Goal: Transaction & Acquisition: Purchase product/service

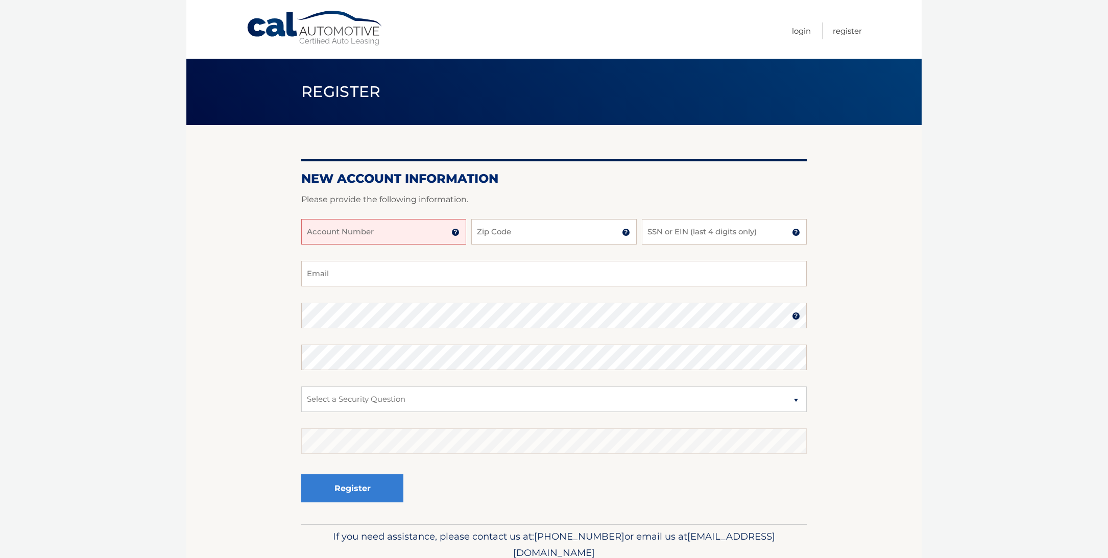
click at [414, 236] on input "Account Number" at bounding box center [383, 232] width 165 height 26
click at [368, 228] on input "Account Number" at bounding box center [383, 232] width 165 height 26
click at [376, 231] on input "Account Number" at bounding box center [383, 232] width 165 height 26
type input "44455990500"
click at [499, 235] on input "Zip Code" at bounding box center [553, 232] width 165 height 26
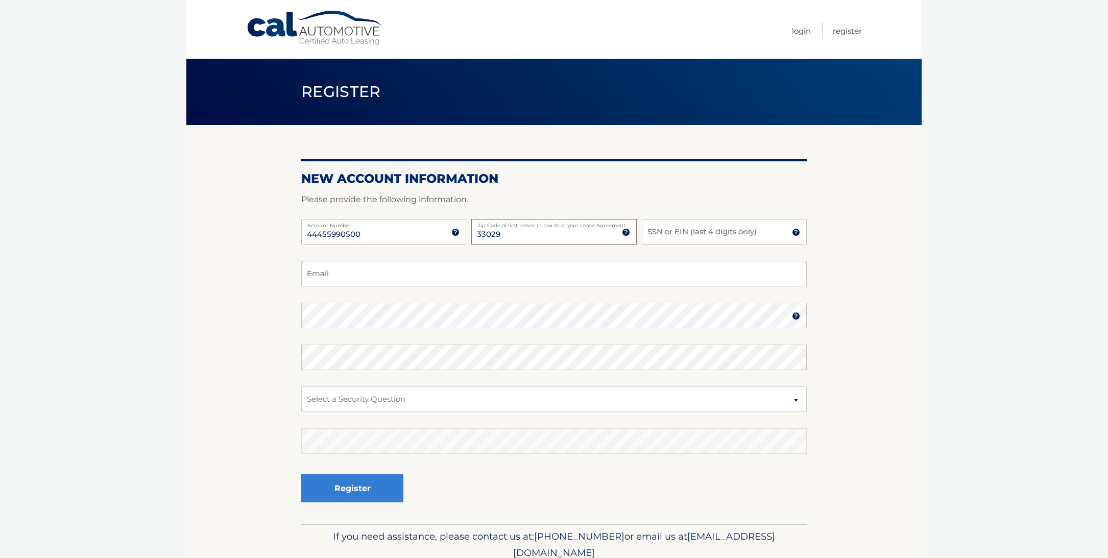
type input "33029"
click at [675, 234] on input "SSN or EIN (last 4 digits only)" at bounding box center [724, 232] width 165 height 26
type input "3323"
click at [456, 275] on input "Email" at bounding box center [553, 274] width 505 height 26
type input "naty_12@hotmail.com"
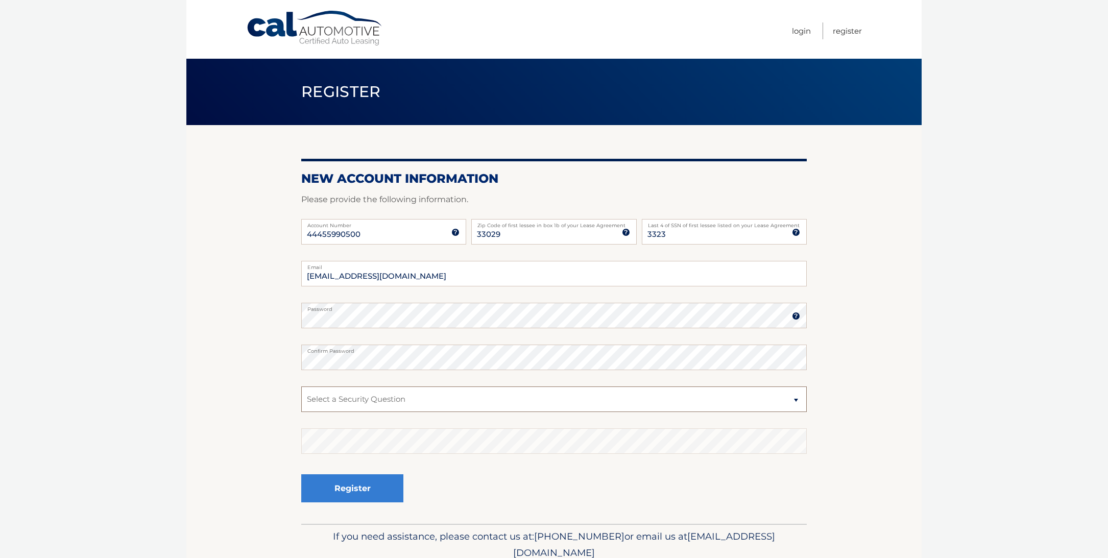
click at [392, 394] on select "Select a Security Question What was the name of your elementary school? What is…" at bounding box center [553, 399] width 505 height 26
select select "4"
click at [301, 386] on select "Select a Security Question What was the name of your elementary school? What is…" at bounding box center [553, 399] width 505 height 26
click at [370, 497] on button "Register" at bounding box center [352, 488] width 102 height 28
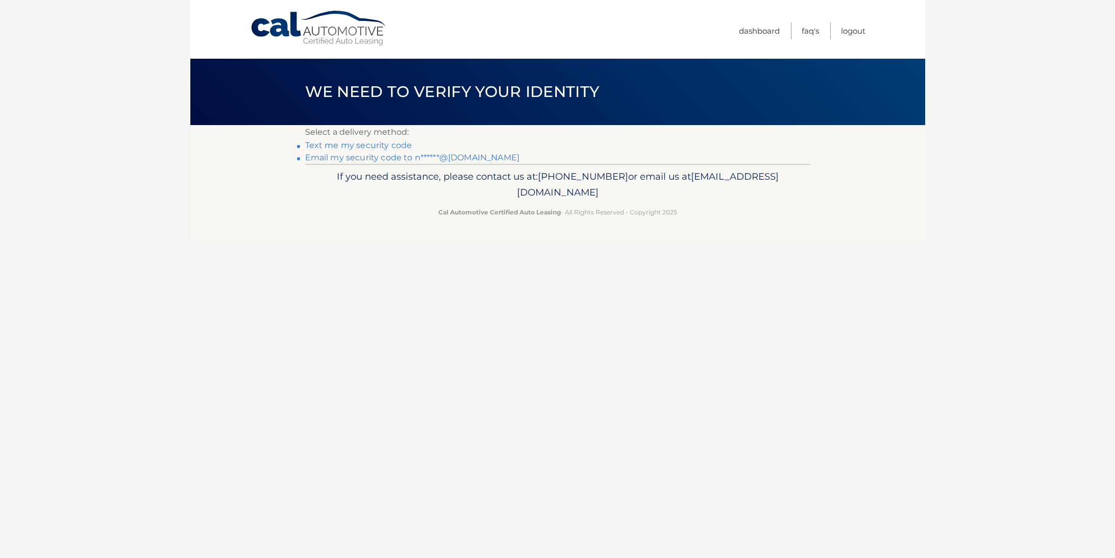
click at [304, 277] on div "Cal Automotive Menu Dashboard FAQ's Logout ×" at bounding box center [557, 279] width 735 height 558
click at [377, 144] on link "Text me my security code" at bounding box center [358, 145] width 107 height 10
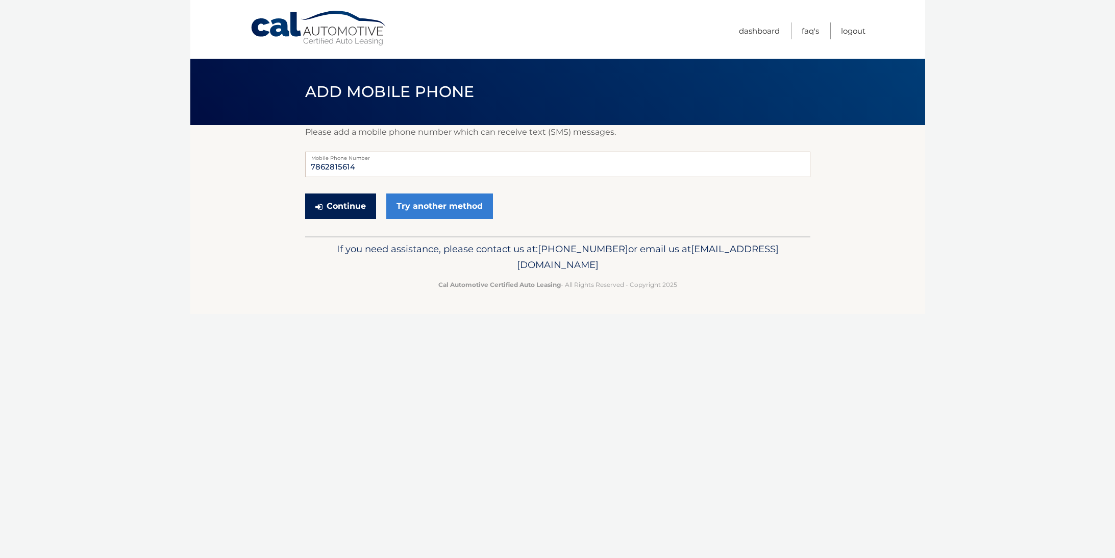
click at [344, 205] on button "Continue" at bounding box center [340, 206] width 71 height 26
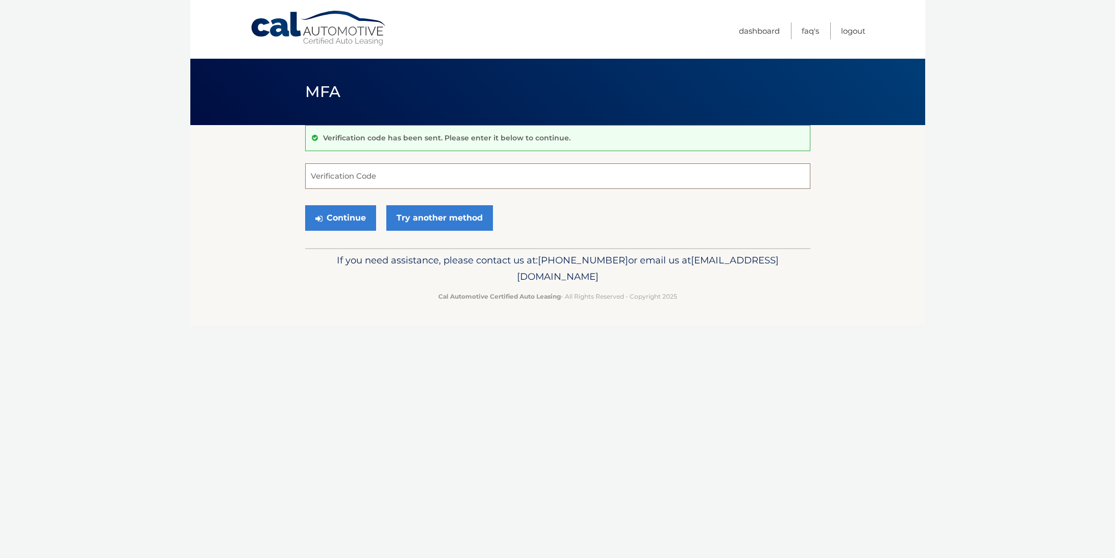
click at [367, 180] on input "Verification Code" at bounding box center [557, 176] width 505 height 26
click at [566, 178] on input "Verification Code" at bounding box center [557, 176] width 505 height 26
click at [518, 174] on input "Verification Code" at bounding box center [557, 176] width 505 height 26
click at [518, 175] on input "Verification Code" at bounding box center [557, 176] width 505 height 26
type input "831670"
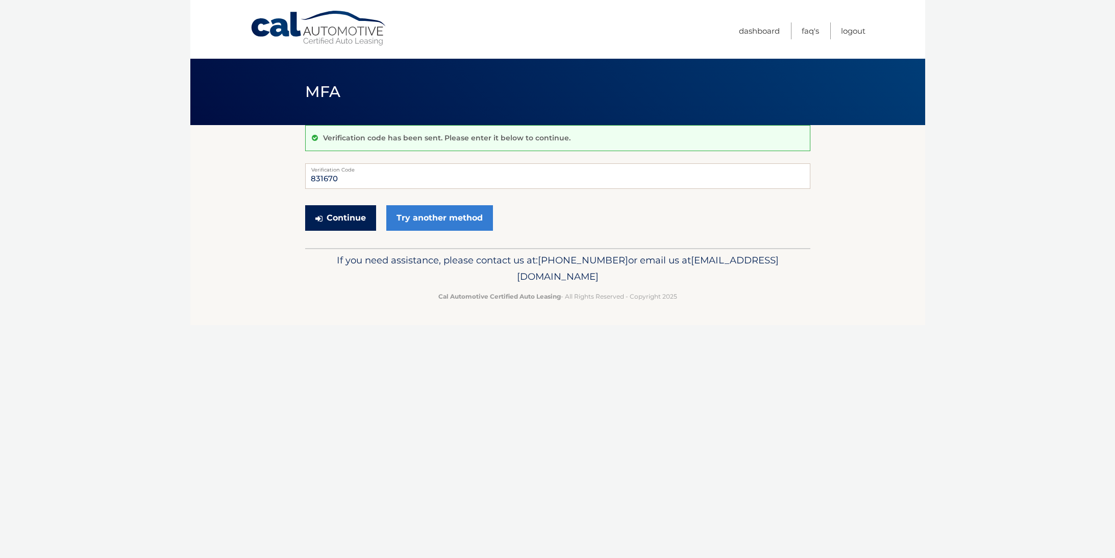
click at [336, 225] on button "Continue" at bounding box center [340, 218] width 71 height 26
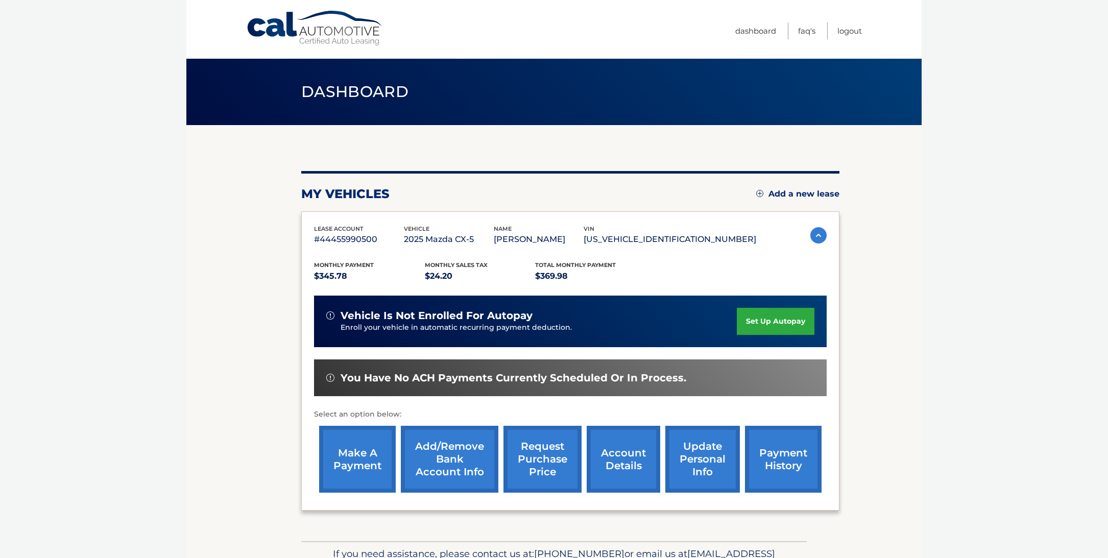
scroll to position [2, 0]
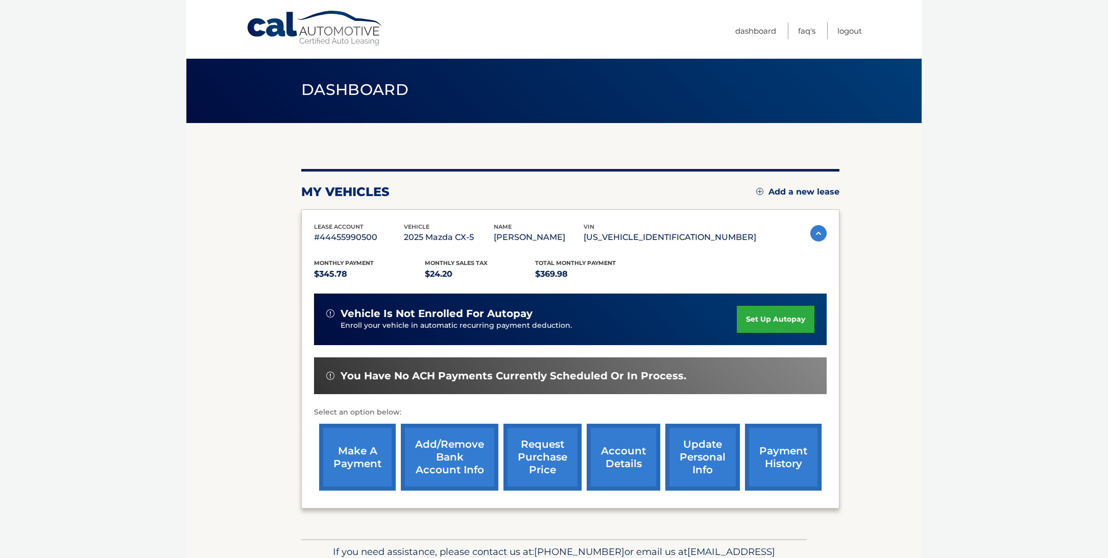
click at [869, 302] on section "You are registered for this site, but you haven't enrolled in online payments. …" at bounding box center [553, 331] width 735 height 416
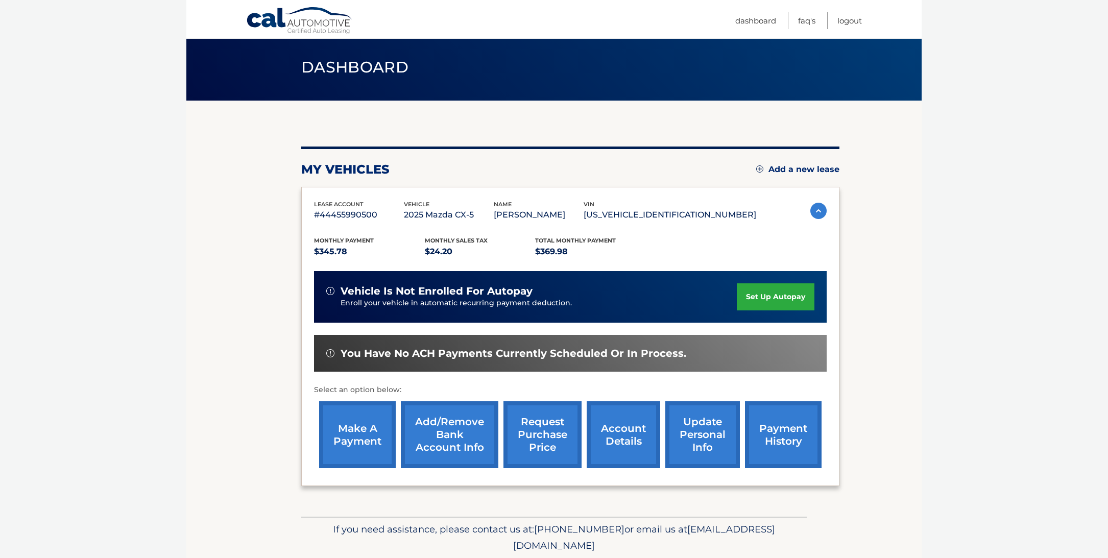
scroll to position [61, 0]
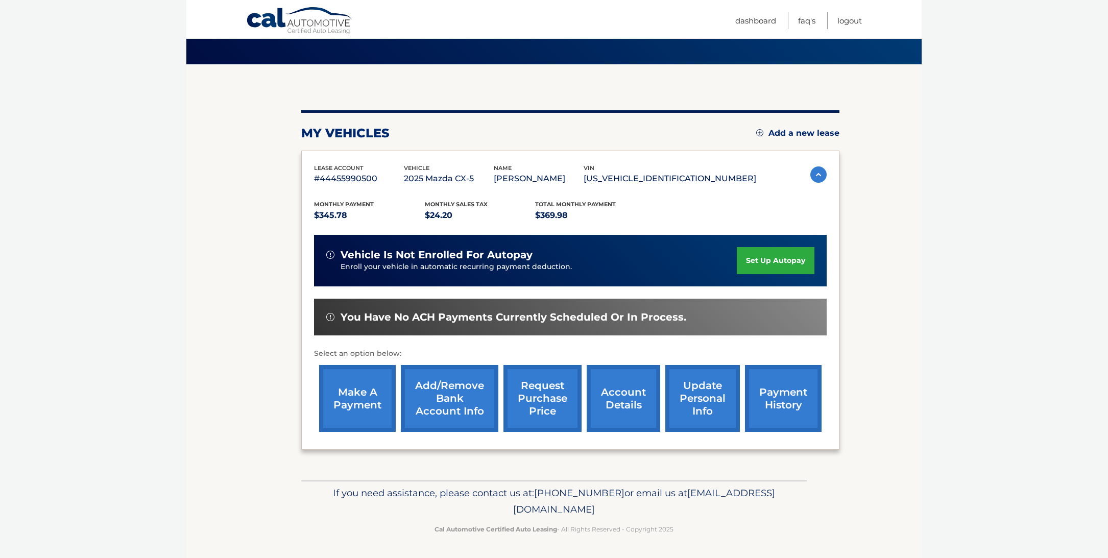
click at [367, 394] on link "make a payment" at bounding box center [357, 398] width 77 height 67
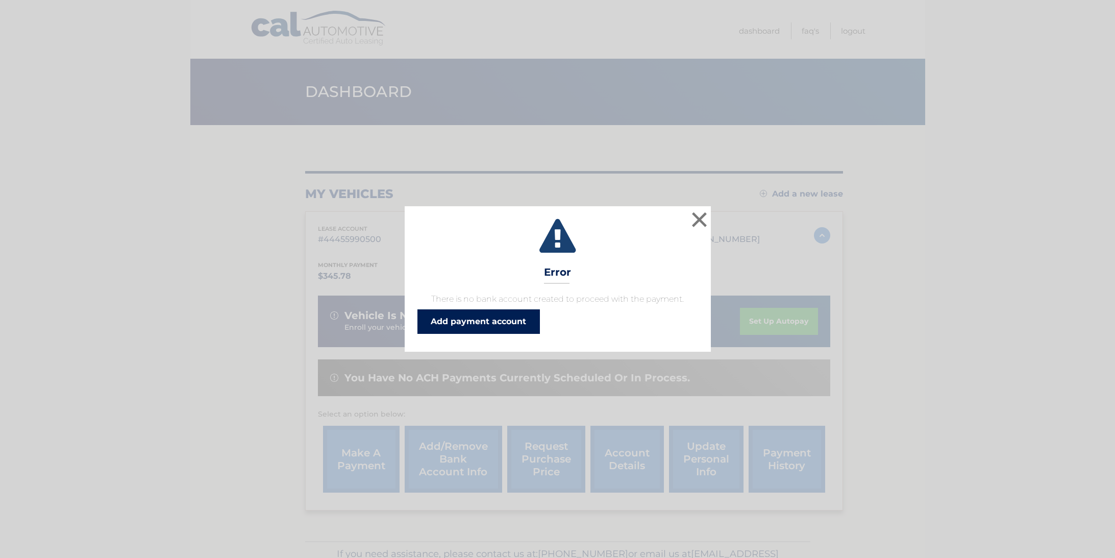
click at [520, 323] on link "Add payment account" at bounding box center [479, 321] width 123 height 25
click at [704, 220] on button "×" at bounding box center [700, 219] width 20 height 20
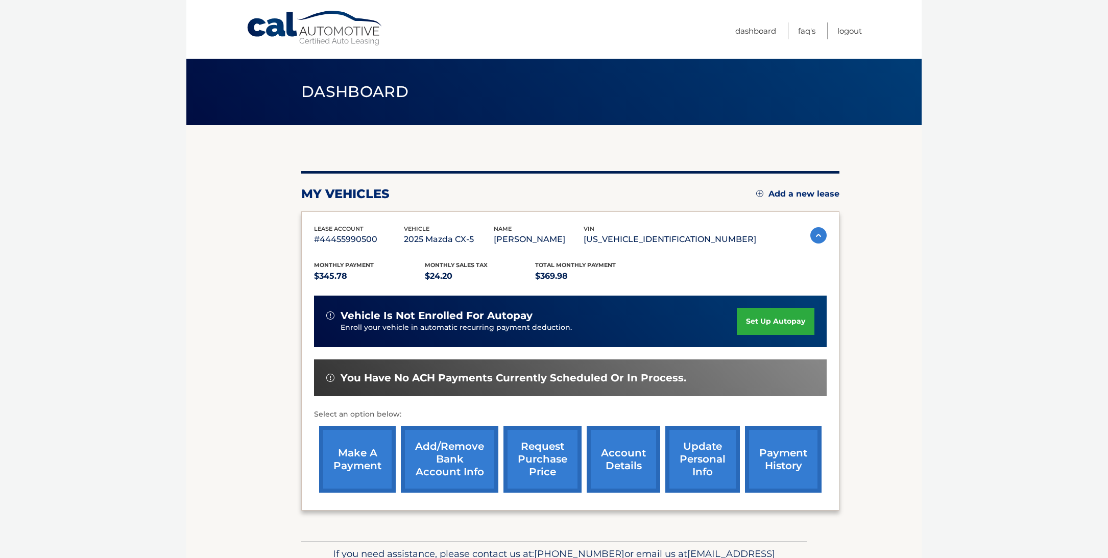
click at [761, 320] on link "set up autopay" at bounding box center [776, 321] width 78 height 27
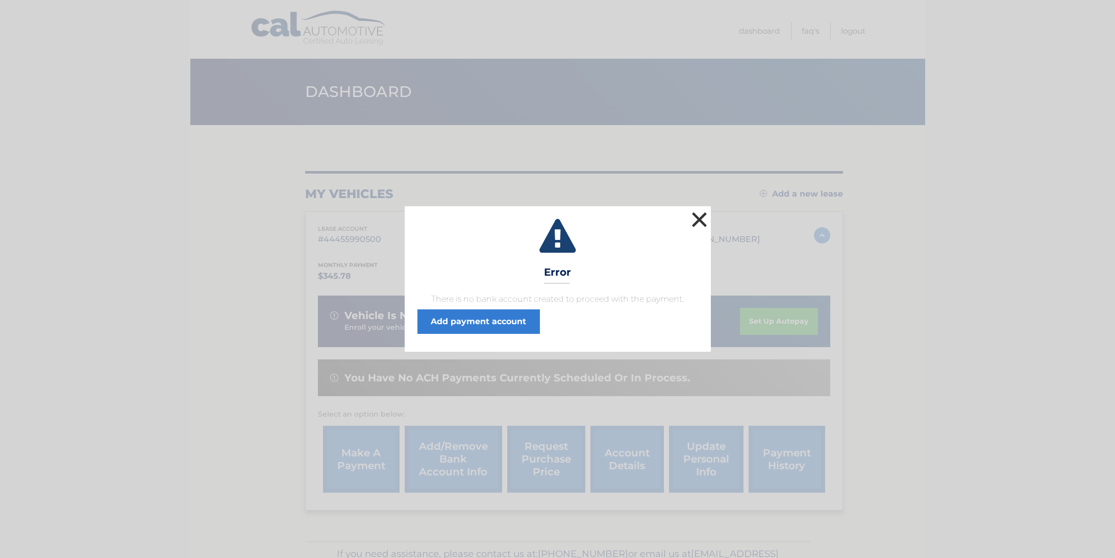
click at [701, 217] on button "×" at bounding box center [700, 219] width 20 height 20
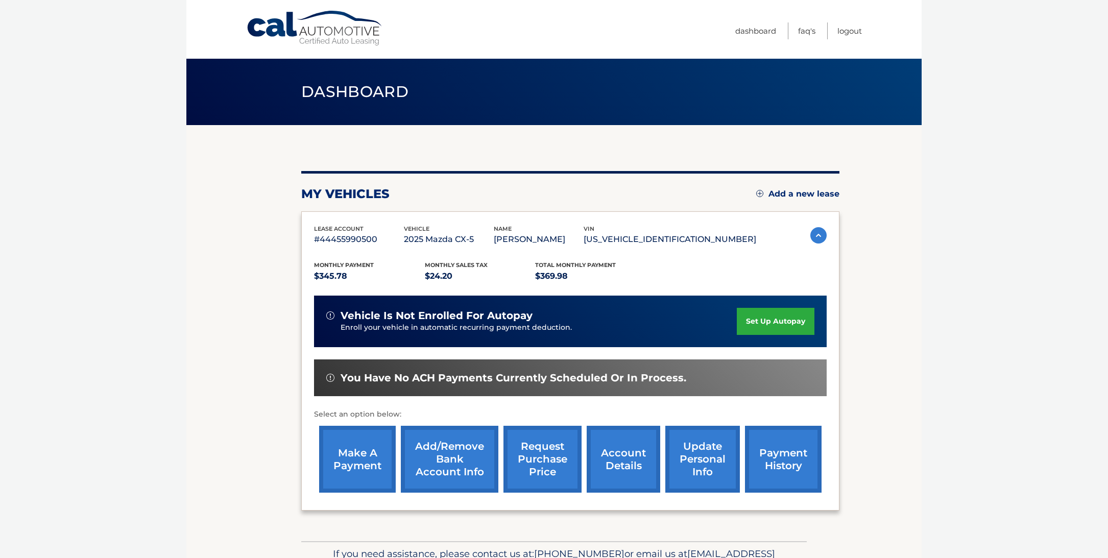
click at [446, 472] on link "Add/Remove bank account info" at bounding box center [450, 459] width 98 height 67
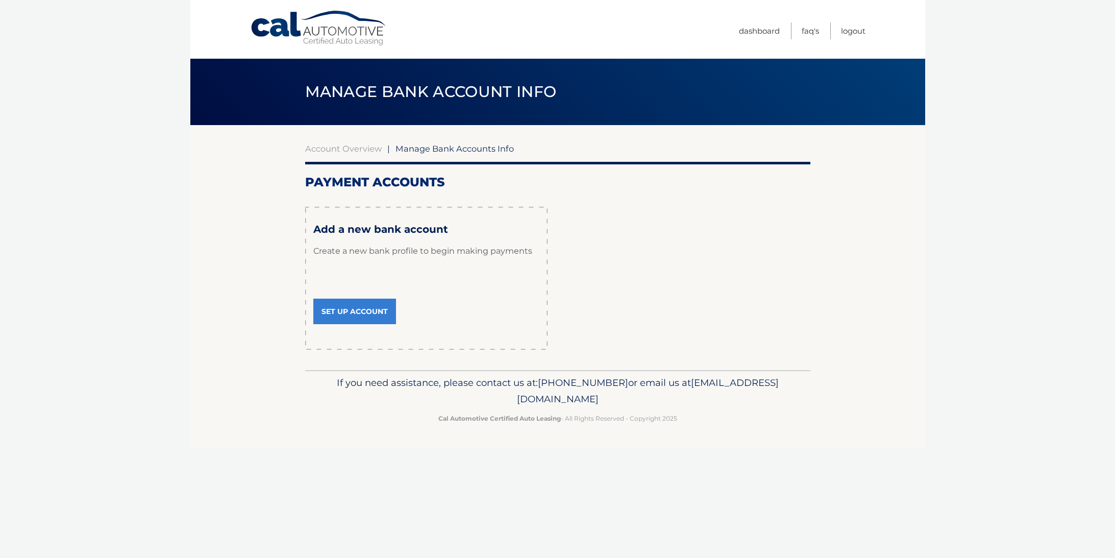
click at [373, 312] on link "Set Up Account" at bounding box center [354, 312] width 83 height 26
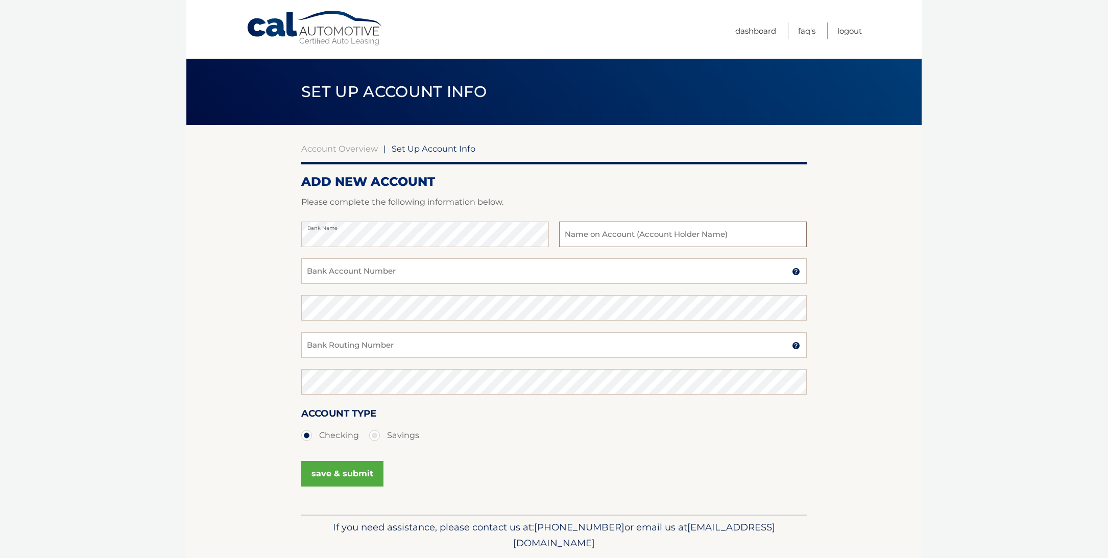
click at [647, 233] on input "text" at bounding box center [683, 235] width 248 height 26
type input "[PERSON_NAME]"
click at [434, 275] on input "Bank Account Number" at bounding box center [553, 271] width 505 height 26
click at [370, 269] on input "Bank Account Number" at bounding box center [553, 271] width 505 height 26
click at [424, 272] on input "Bank Account Number" at bounding box center [553, 271] width 505 height 26
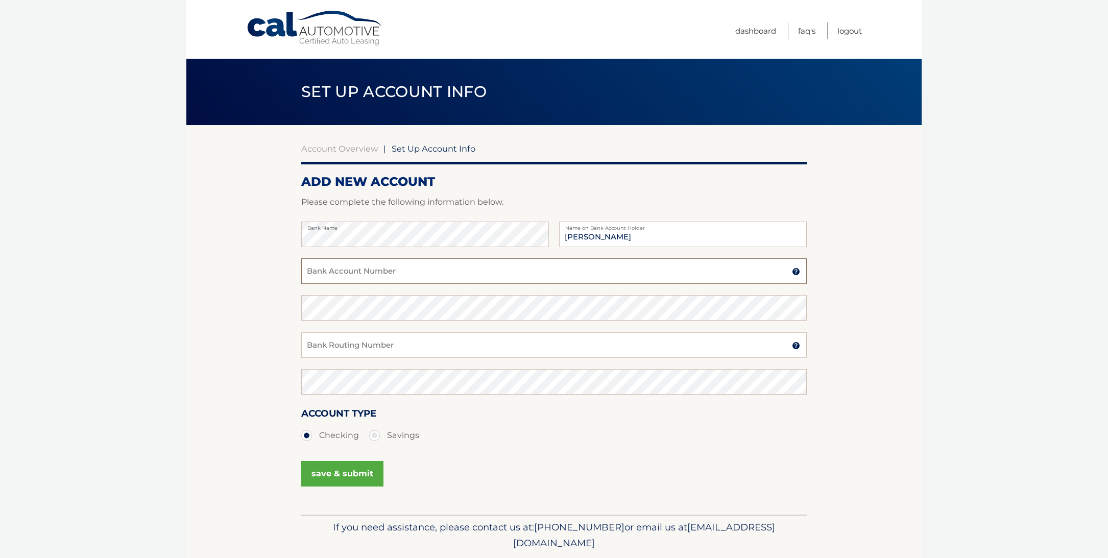
click at [431, 274] on input "Bank Account Number" at bounding box center [553, 271] width 505 height 26
click at [360, 343] on input "Bank Routing Number" at bounding box center [553, 345] width 505 height 26
type input "063100277"
click at [349, 278] on input "Bank Account Number" at bounding box center [553, 271] width 505 height 26
click at [396, 275] on input "Bank Account Number" at bounding box center [553, 271] width 505 height 26
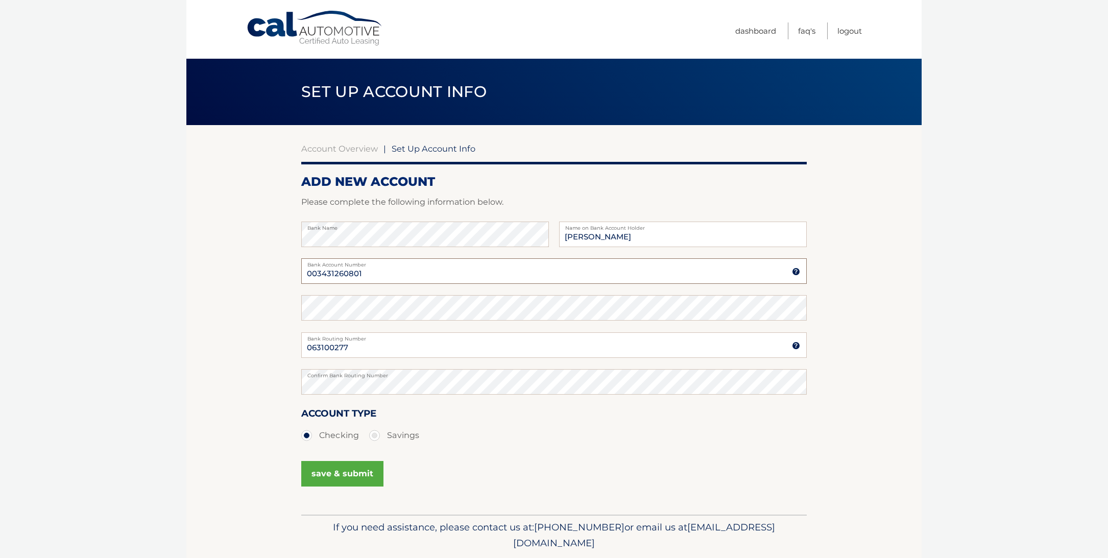
type input "003431260801"
click at [349, 477] on button "save & submit" at bounding box center [342, 474] width 82 height 26
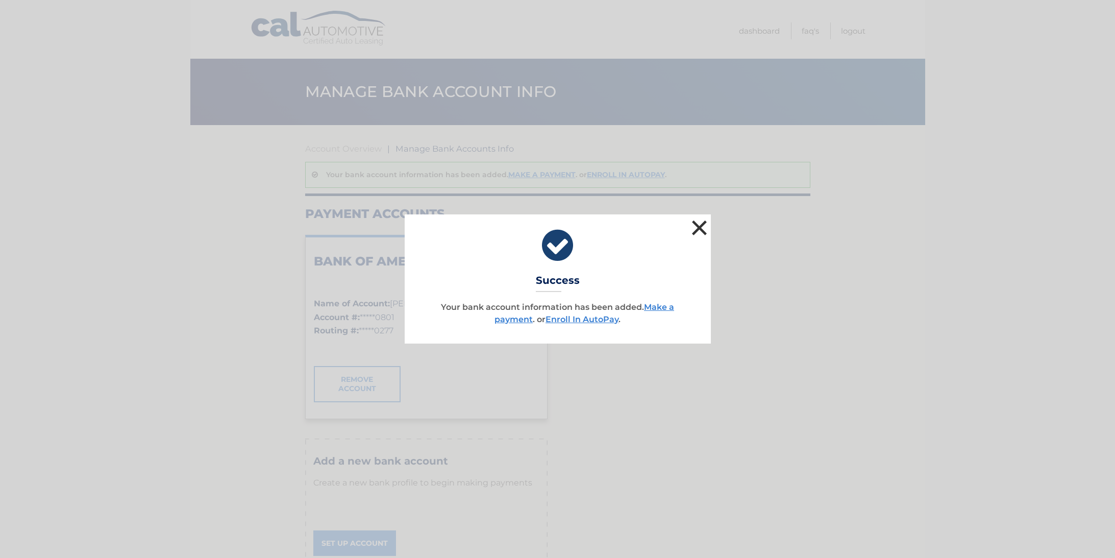
click at [698, 227] on button "×" at bounding box center [700, 227] width 20 height 20
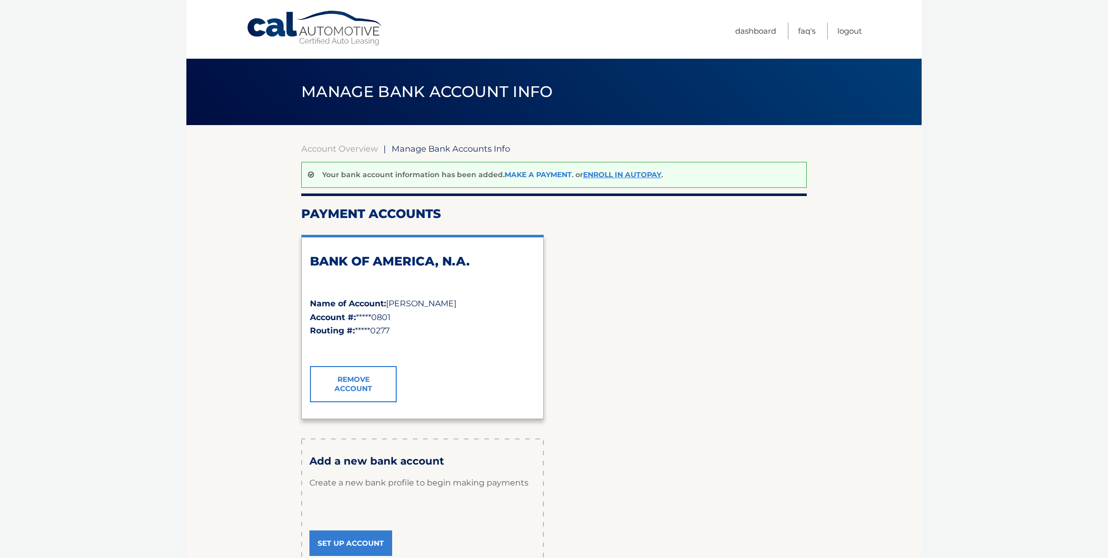
click at [524, 173] on link "Make a payment" at bounding box center [537, 174] width 67 height 9
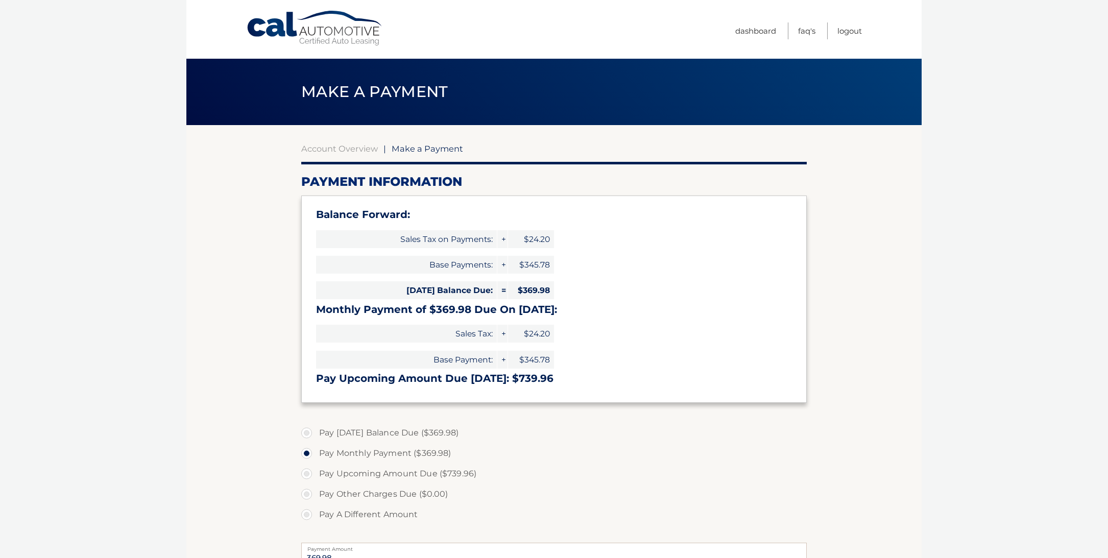
select select "YjZmMzNjOGUtMWQ4Ni00ZGM4LTk5NjAtNWFkYTJhMjVlYWRi"
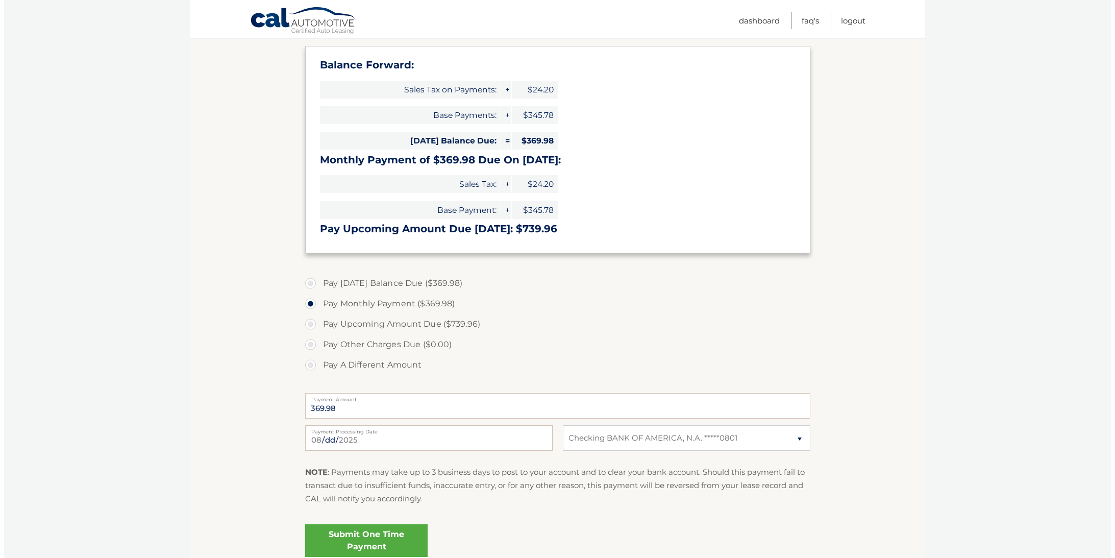
scroll to position [160, 0]
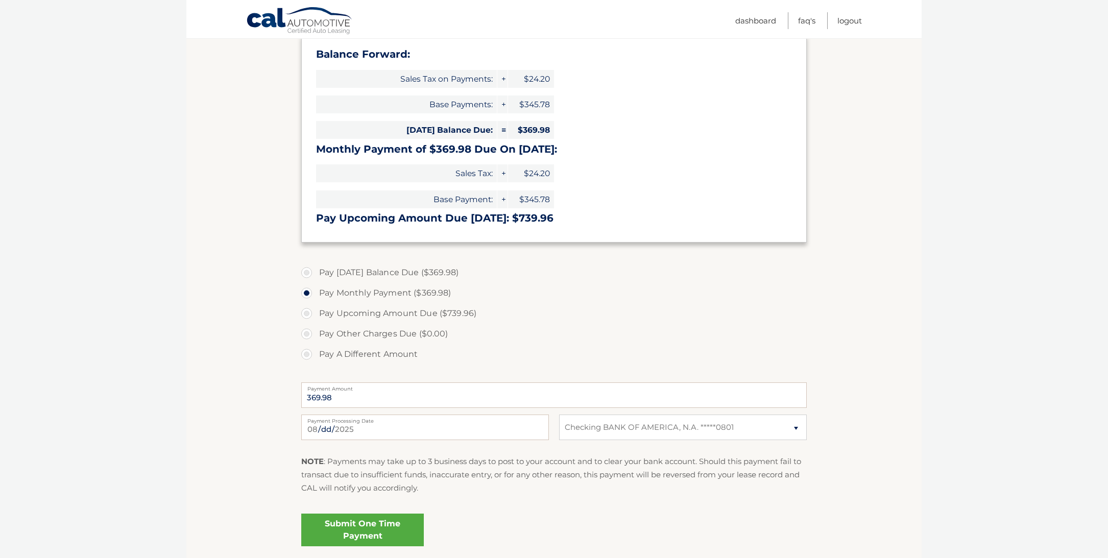
click at [424, 278] on label "Pay Today's Balance Due ($369.98)" at bounding box center [553, 272] width 505 height 20
click at [315, 278] on input "Pay Today's Balance Due ($369.98)" at bounding box center [310, 270] width 10 height 16
radio input "true"
click at [410, 298] on label "Pay Monthly Payment ($369.98)" at bounding box center [553, 293] width 505 height 20
click at [315, 298] on input "Pay Monthly Payment ($369.98)" at bounding box center [310, 291] width 10 height 16
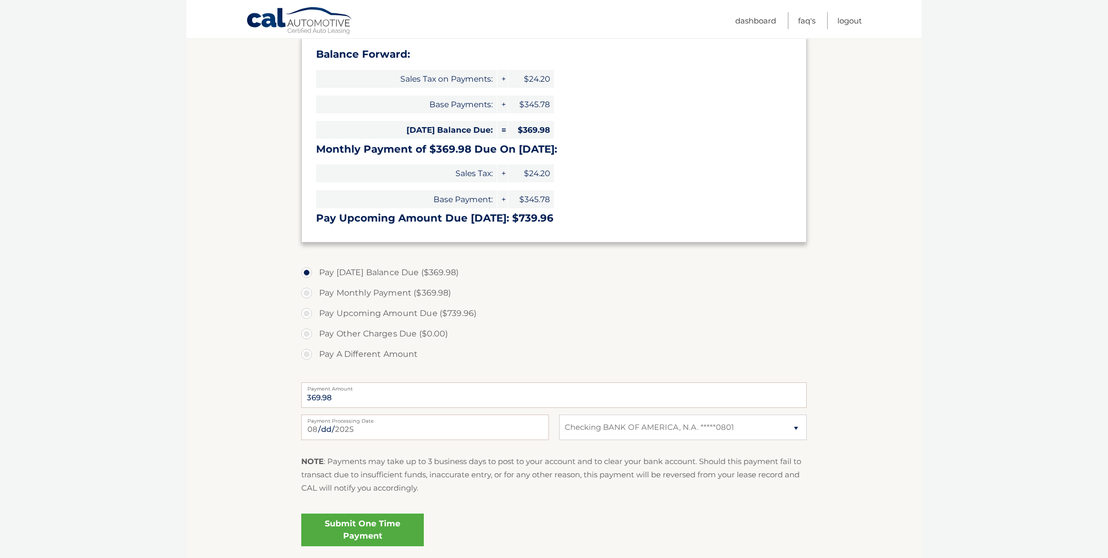
radio input "true"
click at [392, 532] on link "Submit One Time Payment" at bounding box center [362, 530] width 123 height 33
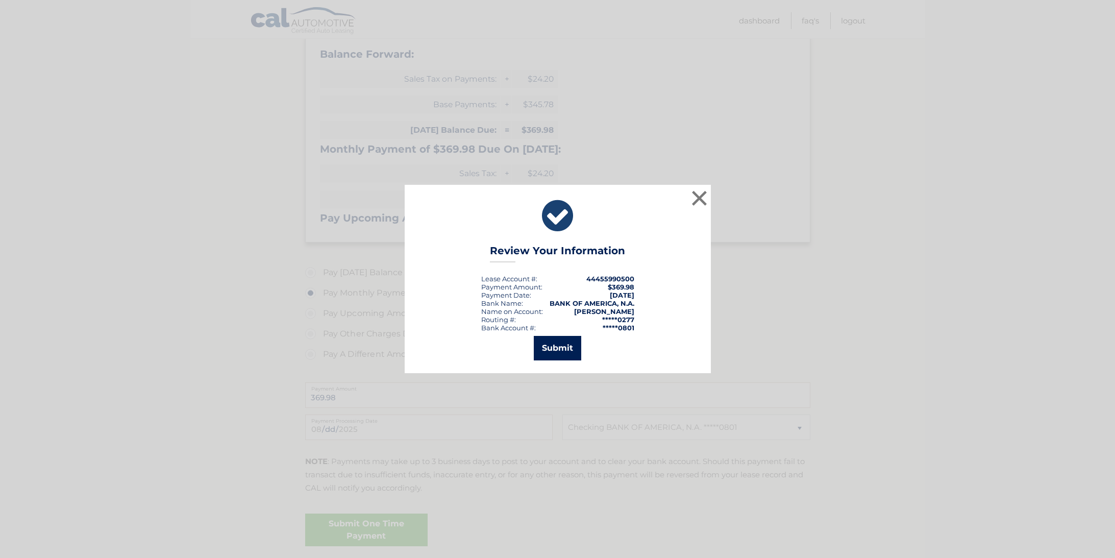
click at [567, 354] on button "Submit" at bounding box center [557, 348] width 47 height 25
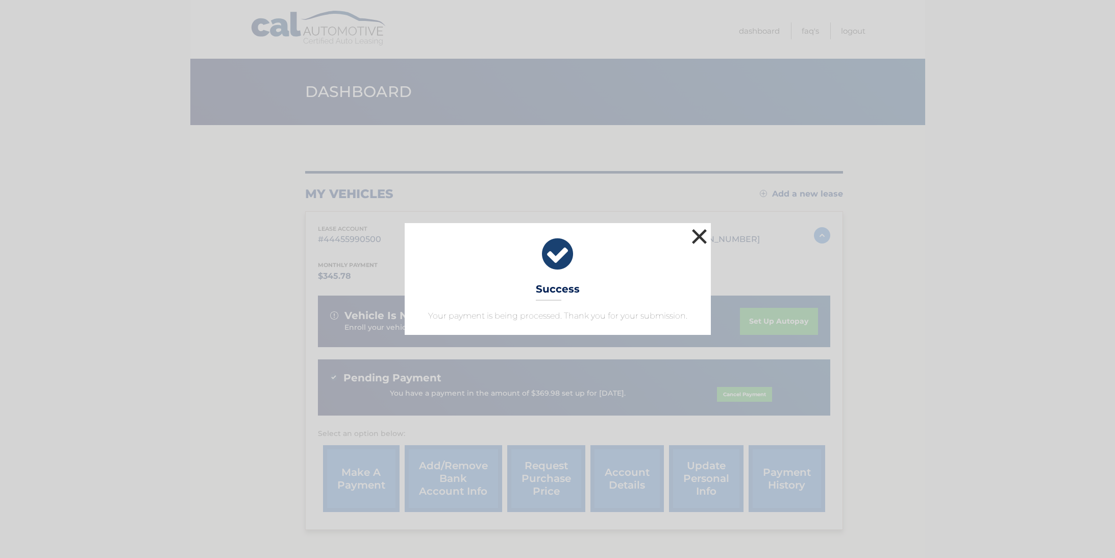
click at [696, 236] on button "×" at bounding box center [700, 236] width 20 height 20
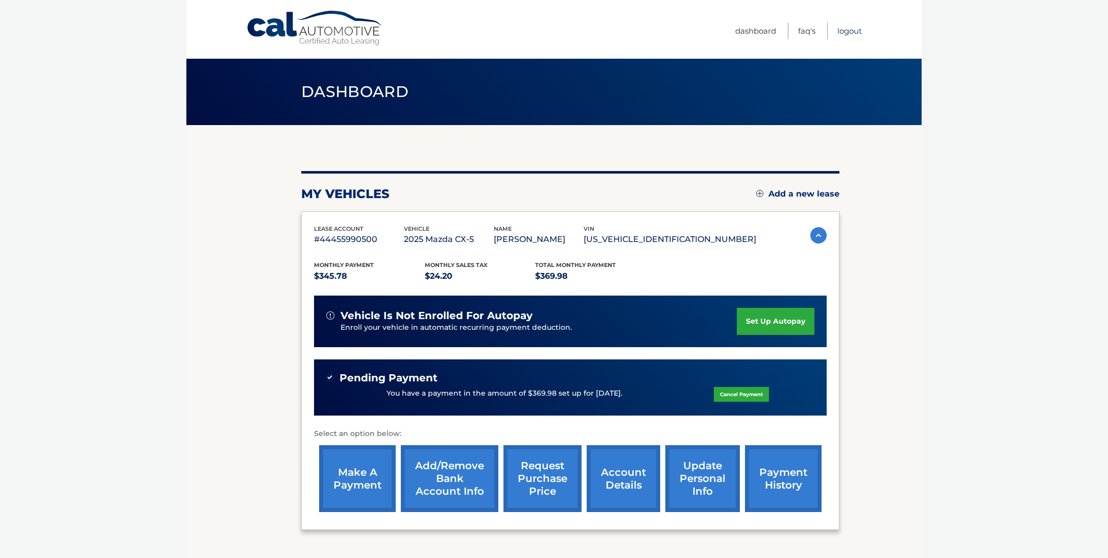
click at [844, 32] on link "Logout" at bounding box center [849, 30] width 25 height 17
